Goal: Check status

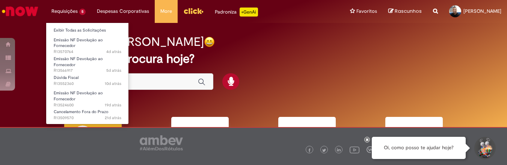
click at [67, 25] on li "Exibir Todas as Solicitações" at bounding box center [87, 30] width 83 height 10
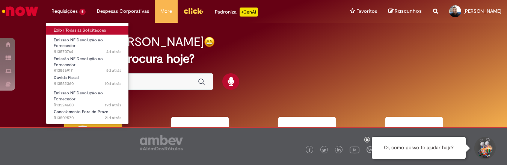
click at [68, 28] on link "Exibir Todas as Solicitações" at bounding box center [87, 30] width 83 height 8
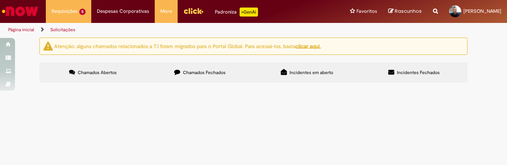
scroll to position [63, 0]
click at [0, 0] on span "Devol. CAR rótuloc om problema de qualidade." at bounding box center [0, 0] width 0 height 0
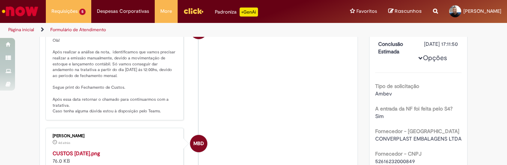
scroll to position [62, 0]
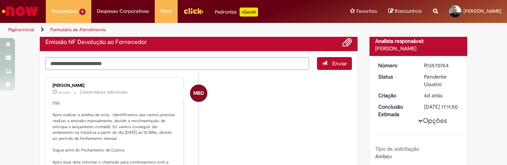
click at [162, 66] on textarea "Digite sua mensagem aqui..." at bounding box center [177, 63] width 264 height 13
type textarea "**"
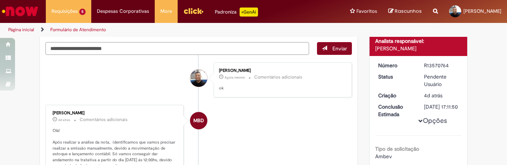
scroll to position [47, 0]
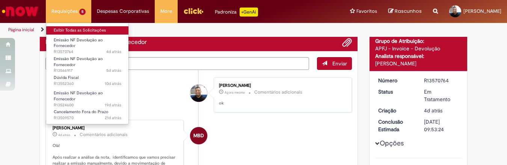
click at [69, 30] on link "Exibir Todas as Solicitações" at bounding box center [87, 30] width 83 height 8
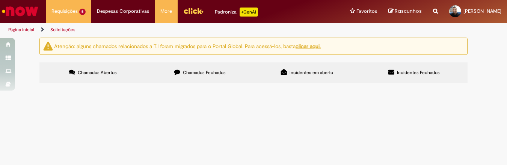
scroll to position [31, 0]
click at [0, 0] on span "CAR 89289 - Devolução de 01 bag de açúcar retido problema de qualidade." at bounding box center [0, 0] width 0 height 0
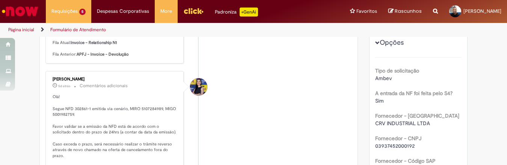
scroll to position [188, 0]
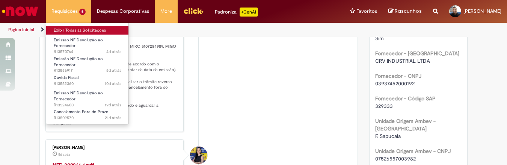
click at [69, 33] on link "Exibir Todas as Solicitações" at bounding box center [87, 30] width 83 height 8
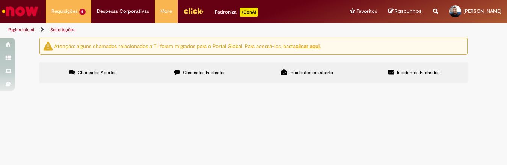
scroll to position [94, 0]
click at [0, 0] on span "Emitimos nota fiscal devolução de insumos para fornecedor Valgroup, porém o mes…" at bounding box center [0, 0] width 0 height 0
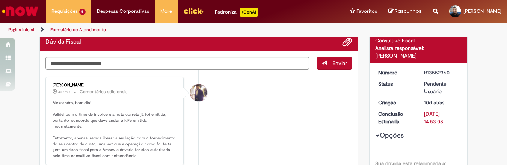
scroll to position [94, 0]
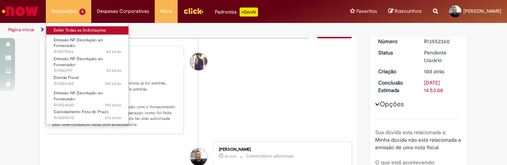
click at [79, 32] on link "Exibir Todas as Solicitações" at bounding box center [87, 30] width 83 height 8
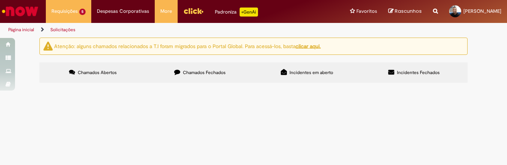
scroll to position [124, 0]
click at [0, 0] on span "Fornecedor sinalizou conforme e-mail que nota fiscal referida de número 298640 …" at bounding box center [0, 0] width 0 height 0
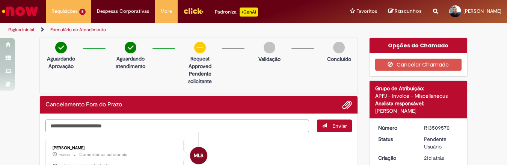
click at [194, 12] on img "Menu Cabeçalho" at bounding box center [193, 10] width 20 height 11
